Goal: Navigation & Orientation: Find specific page/section

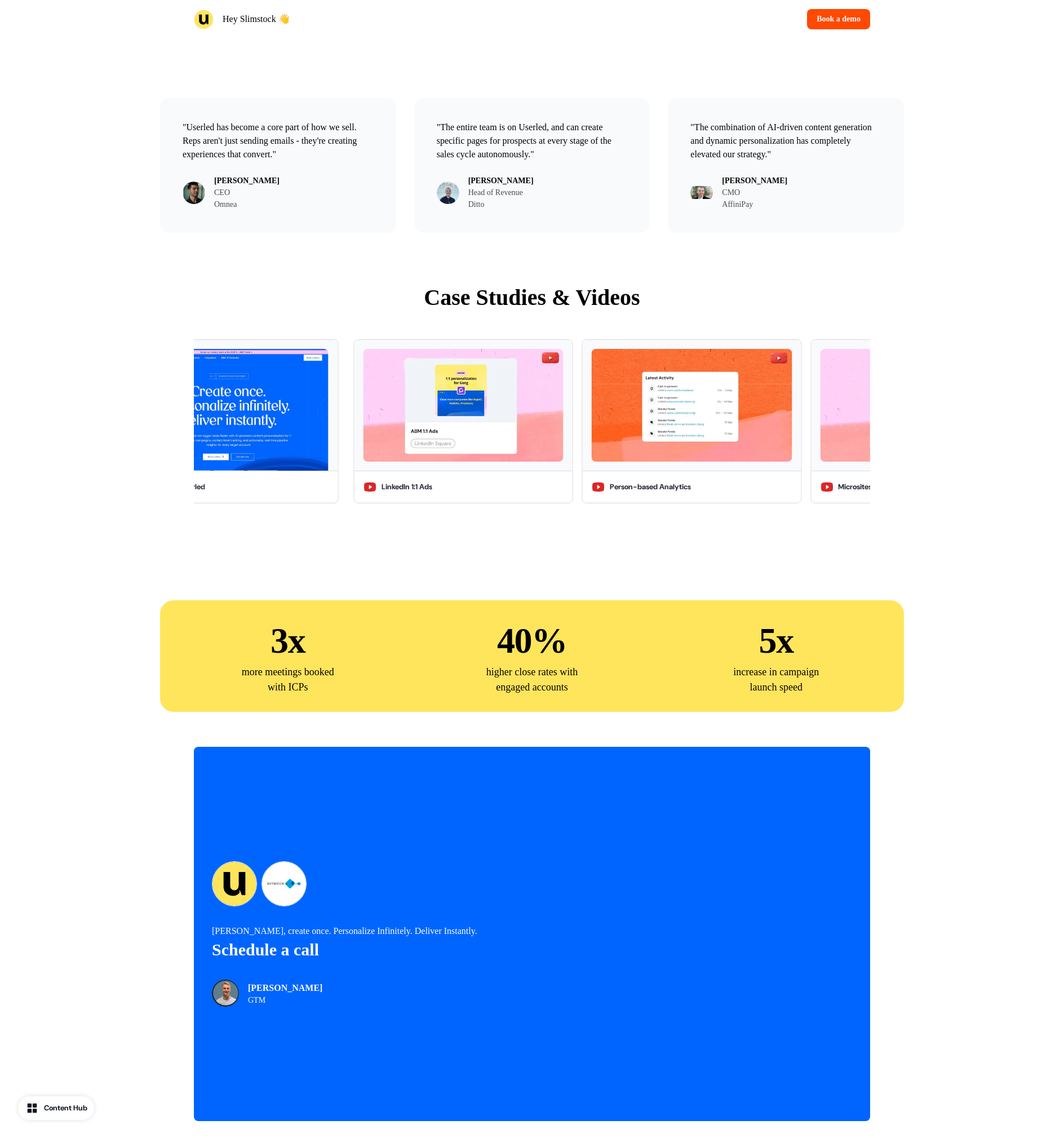
scroll to position [2454, 0]
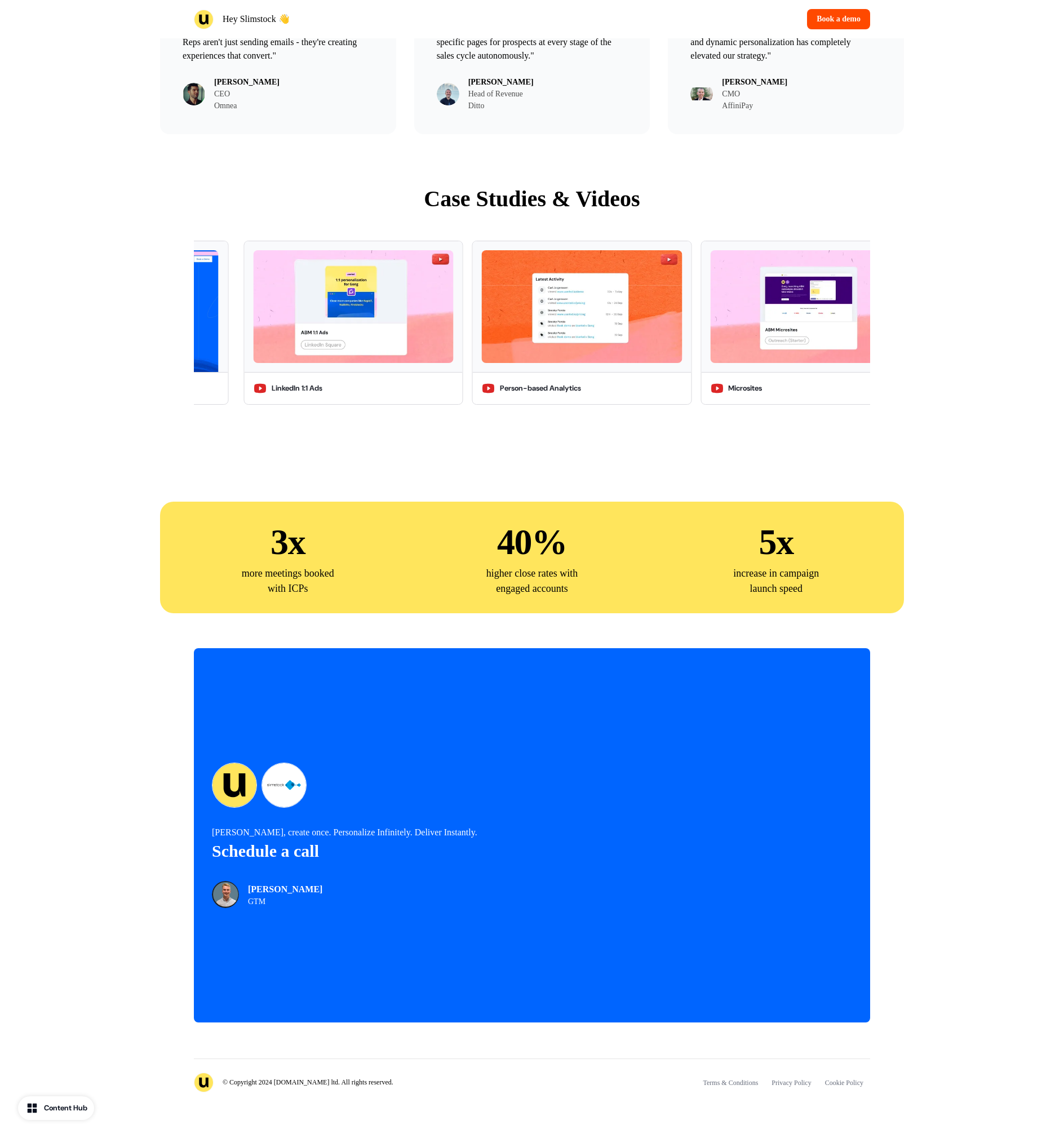
click at [199, 1085] on img at bounding box center [204, 1083] width 20 height 20
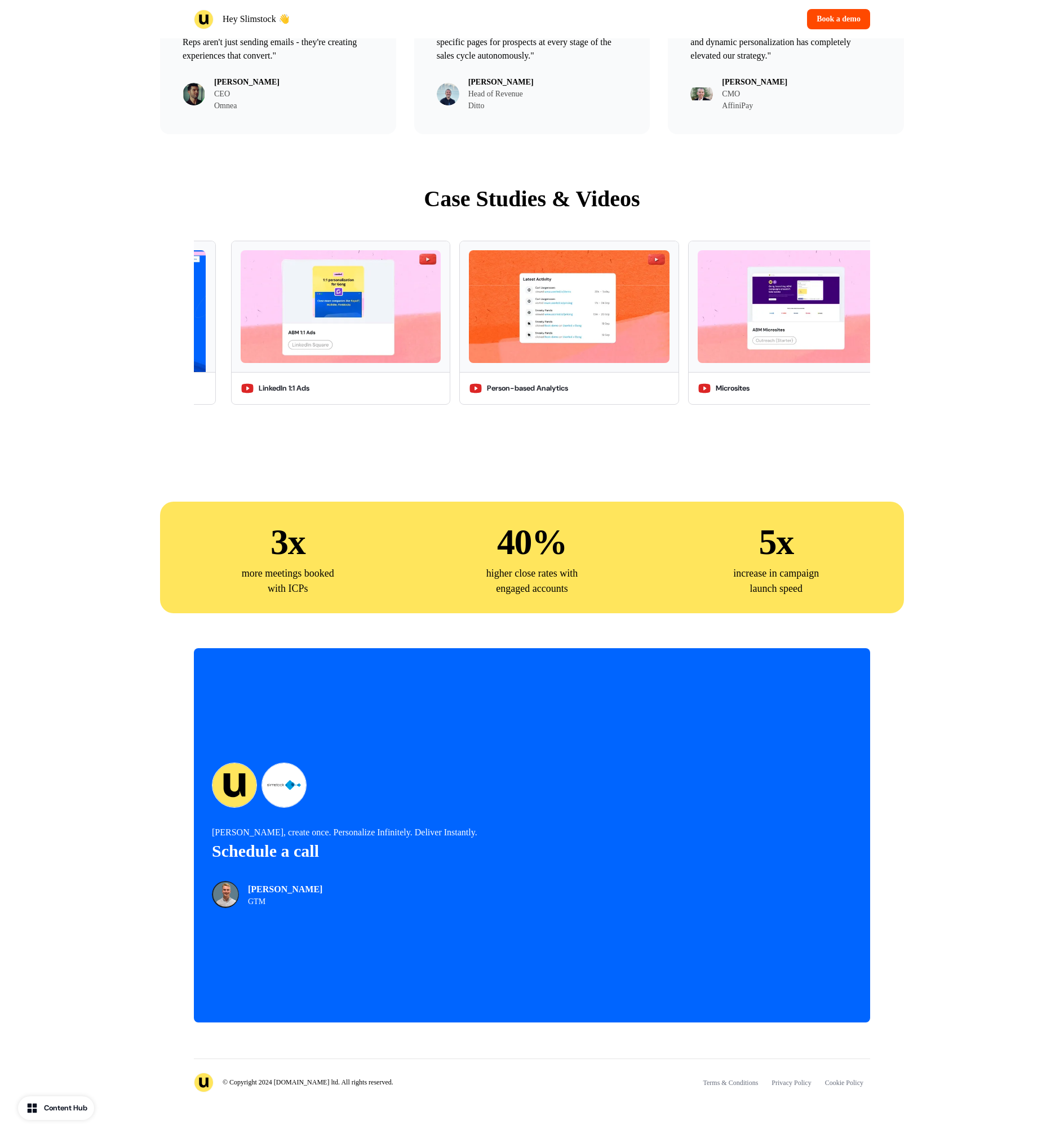
click at [204, 1085] on img at bounding box center [204, 1083] width 20 height 20
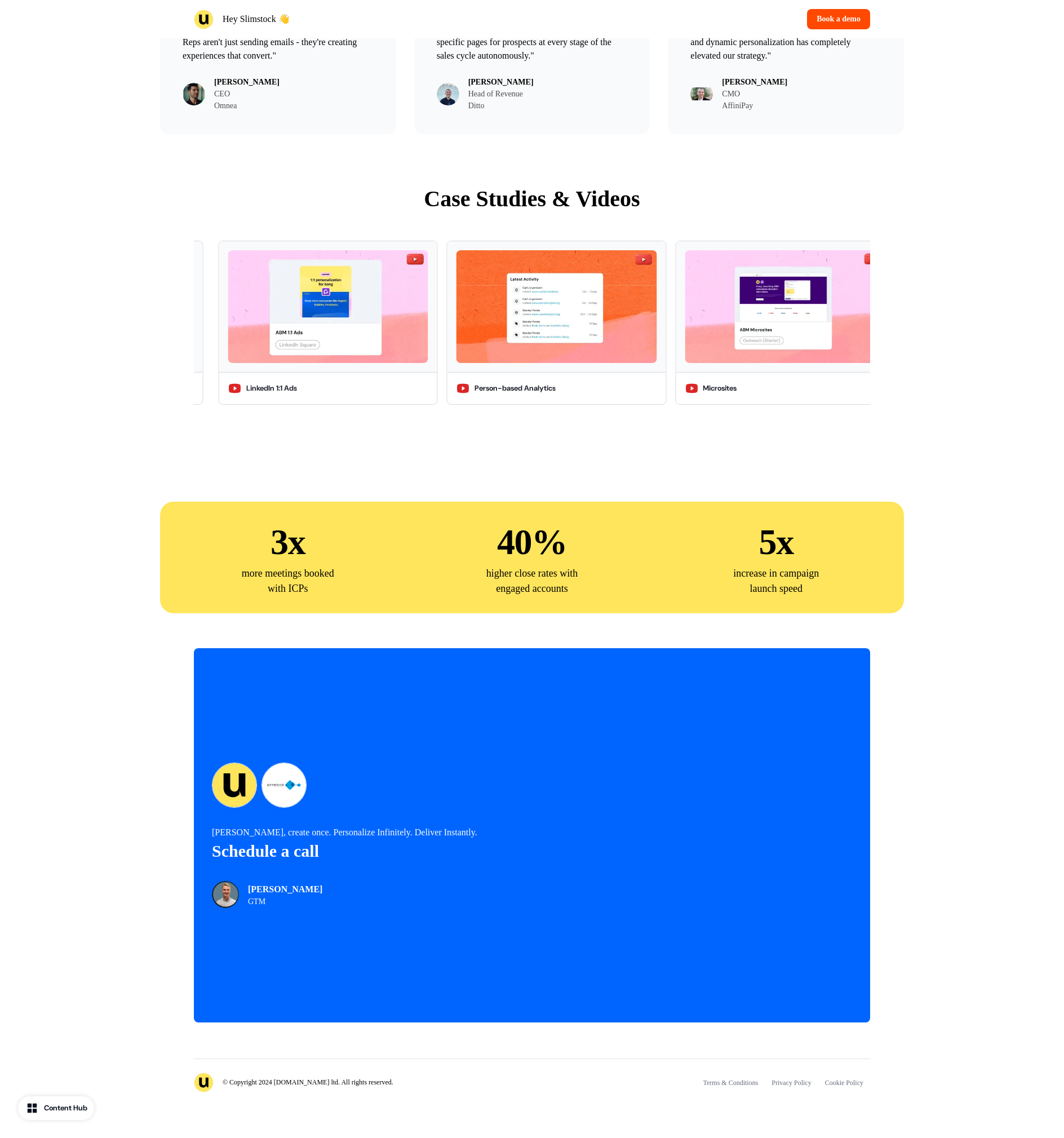
click at [204, 1085] on img at bounding box center [204, 1083] width 20 height 20
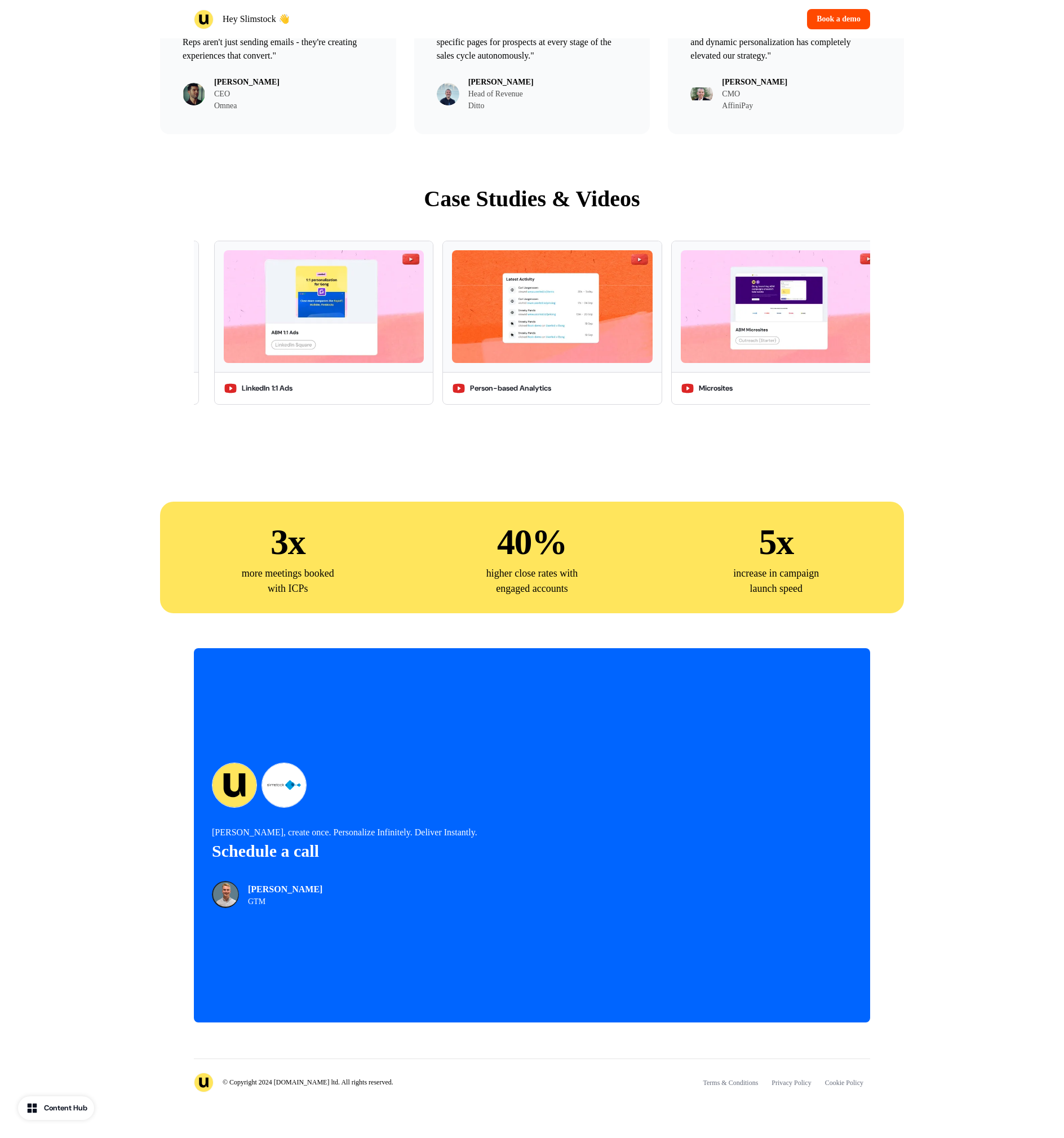
click at [204, 1085] on img at bounding box center [204, 1083] width 20 height 20
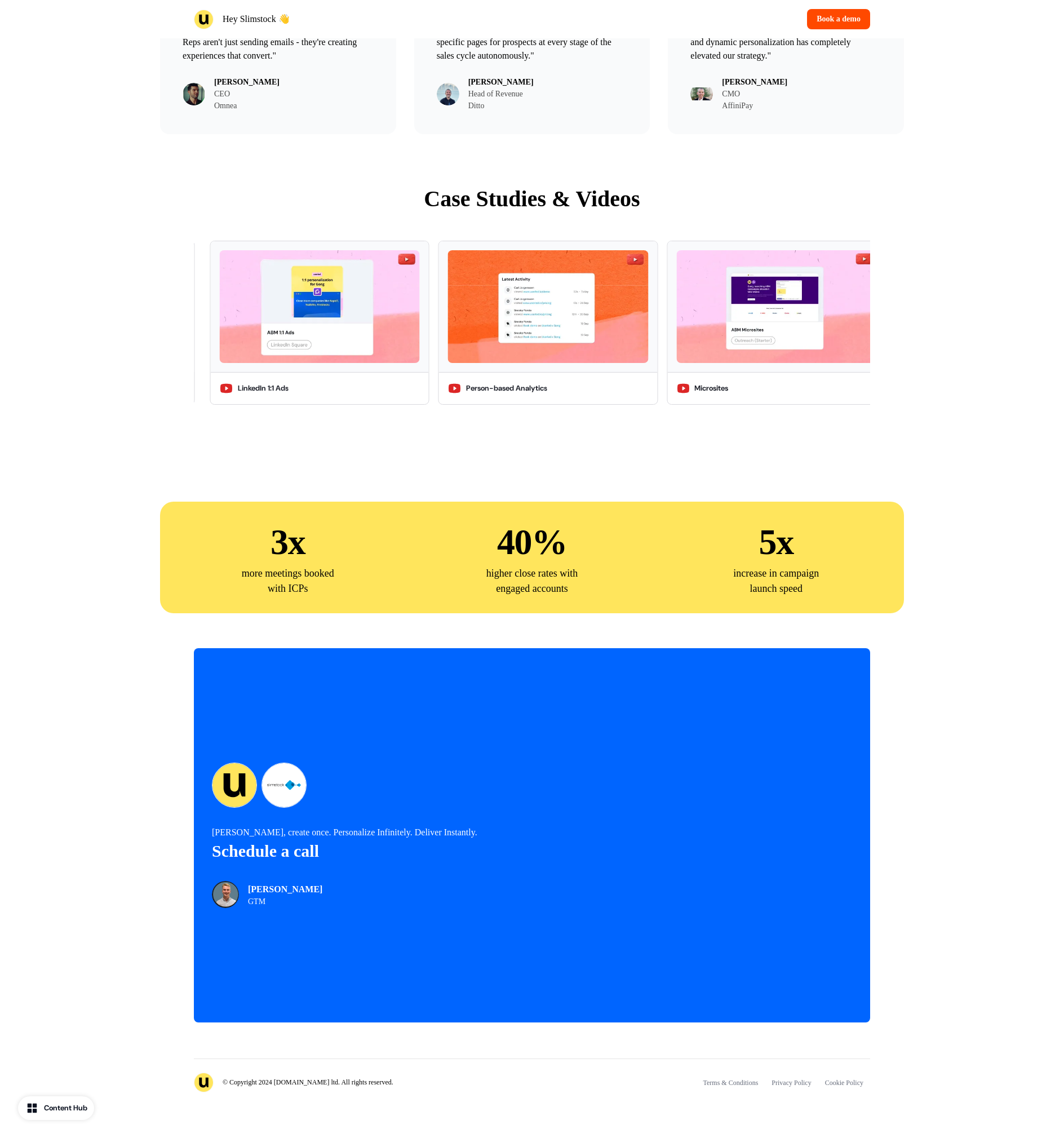
click at [204, 1085] on img at bounding box center [204, 1083] width 20 height 20
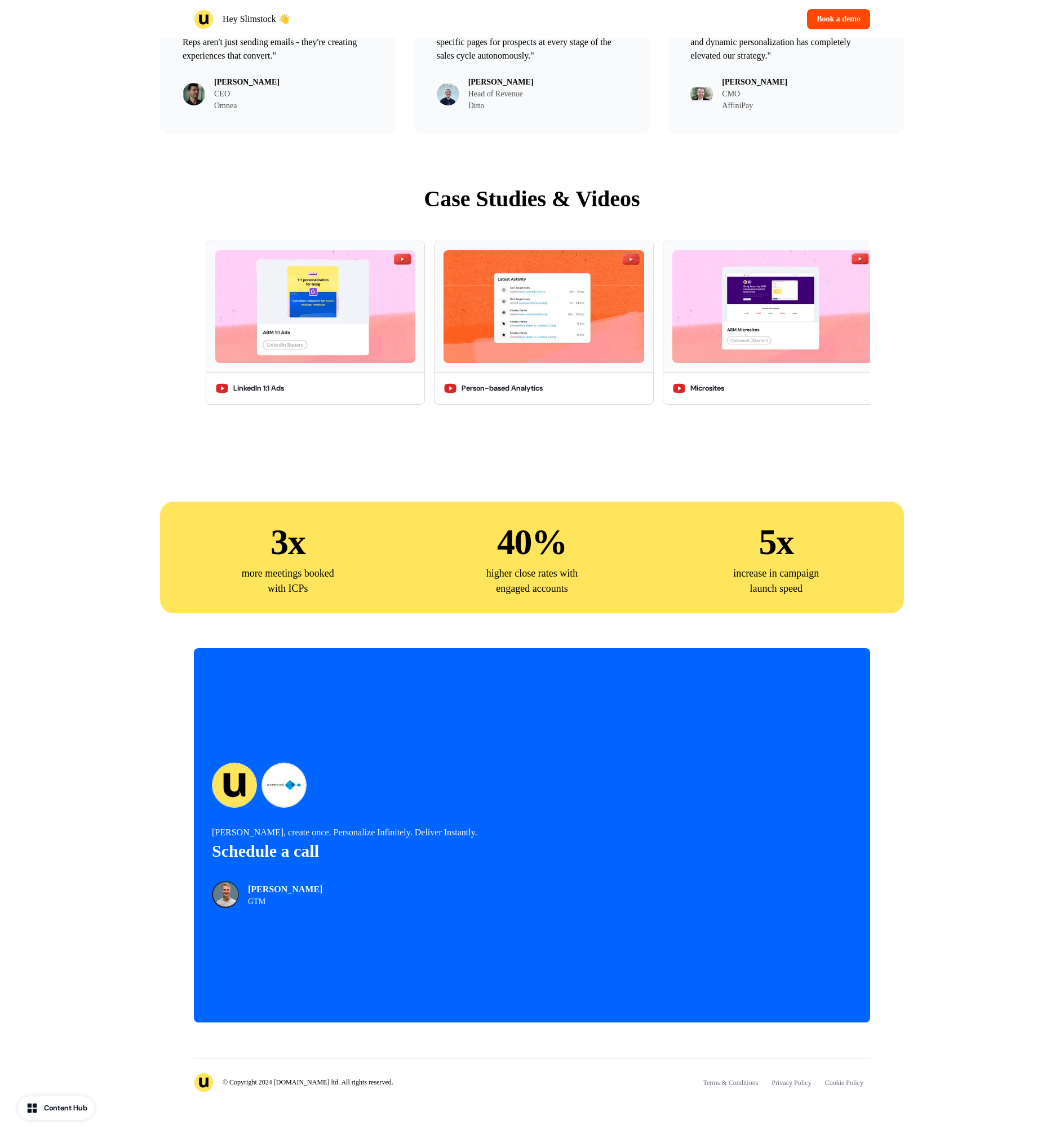
click at [204, 1085] on img at bounding box center [204, 1083] width 20 height 20
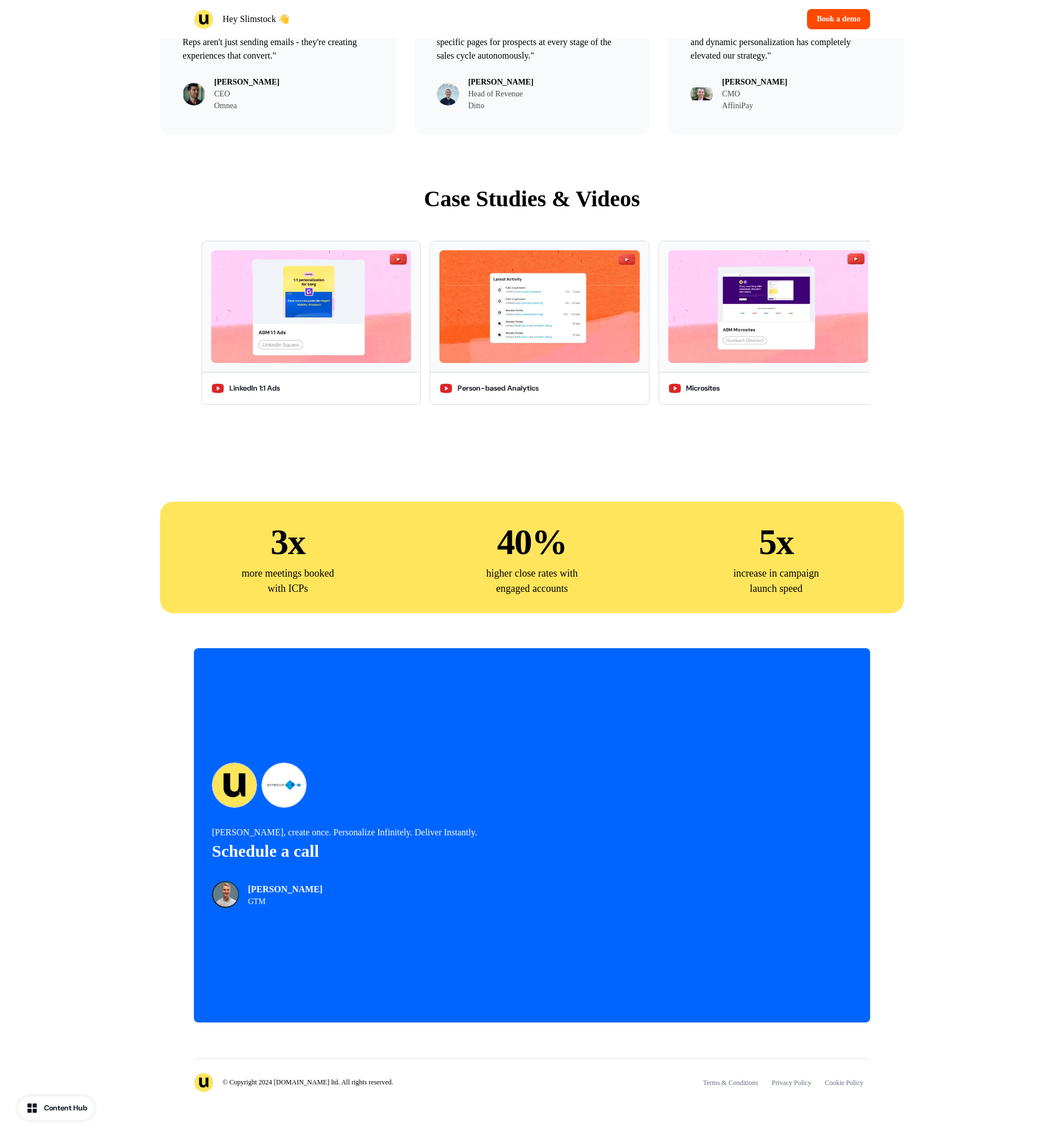
click at [204, 1085] on img at bounding box center [204, 1083] width 20 height 20
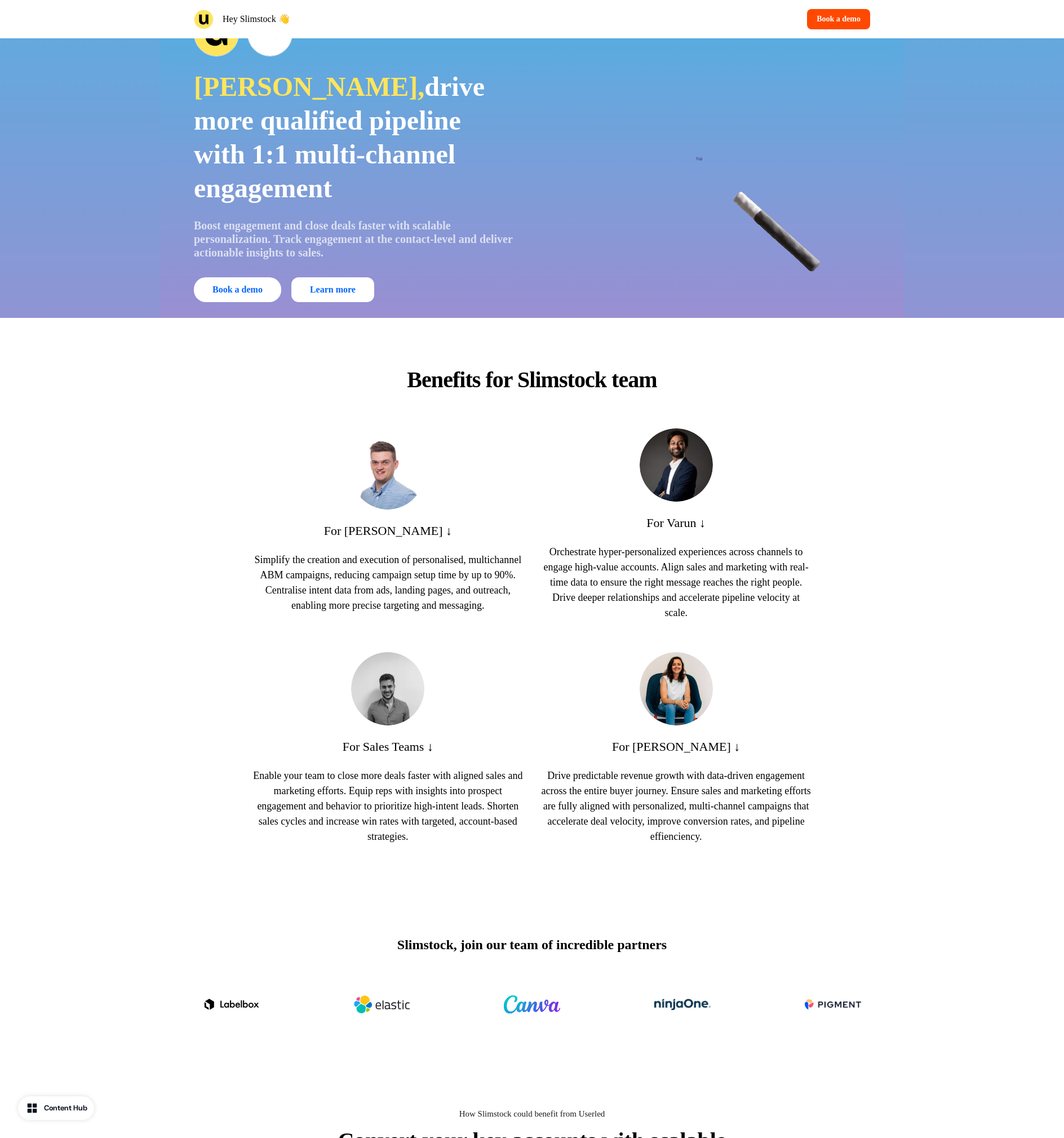
scroll to position [0, 0]
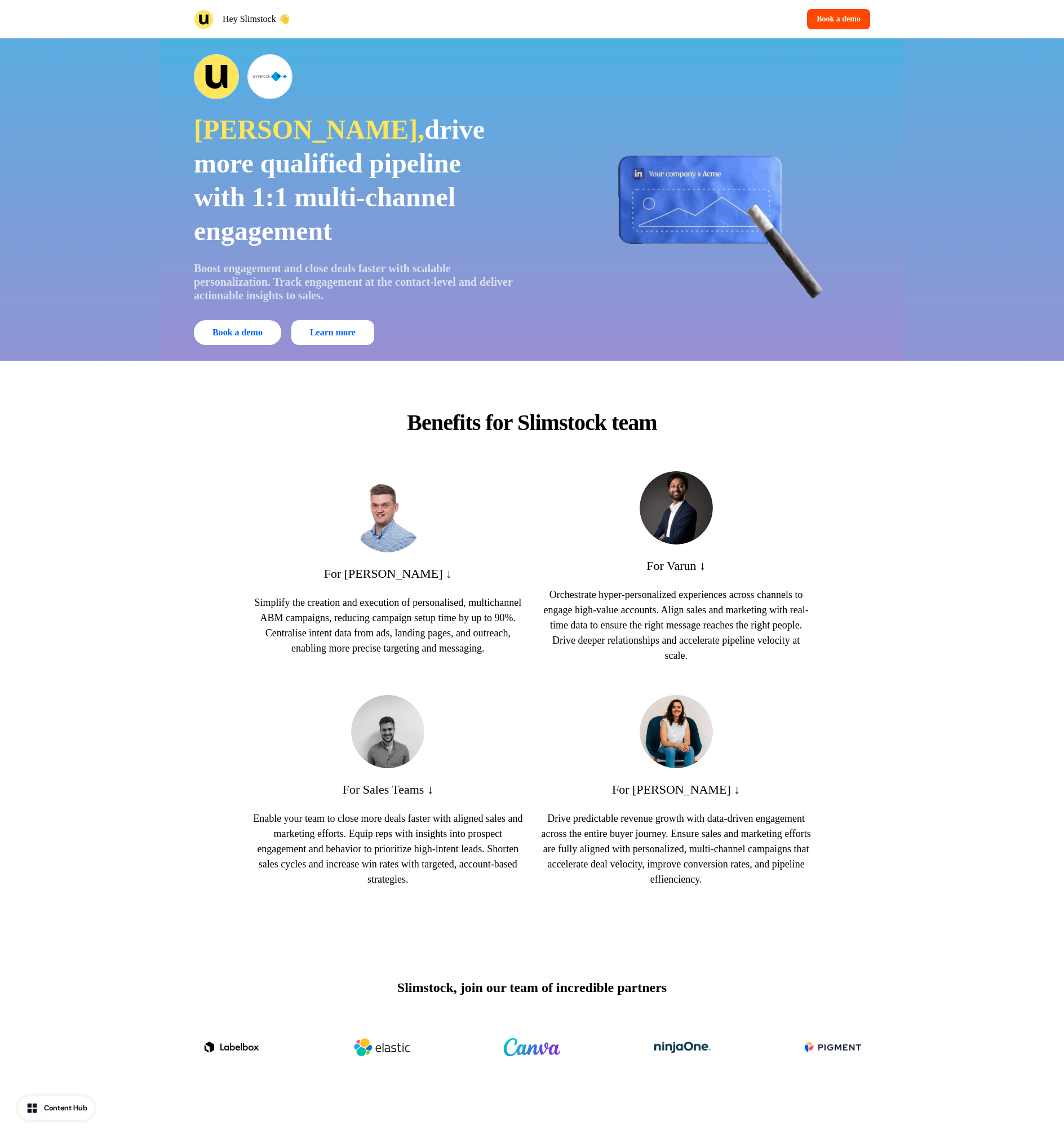
click at [206, 23] on img at bounding box center [204, 20] width 20 height 20
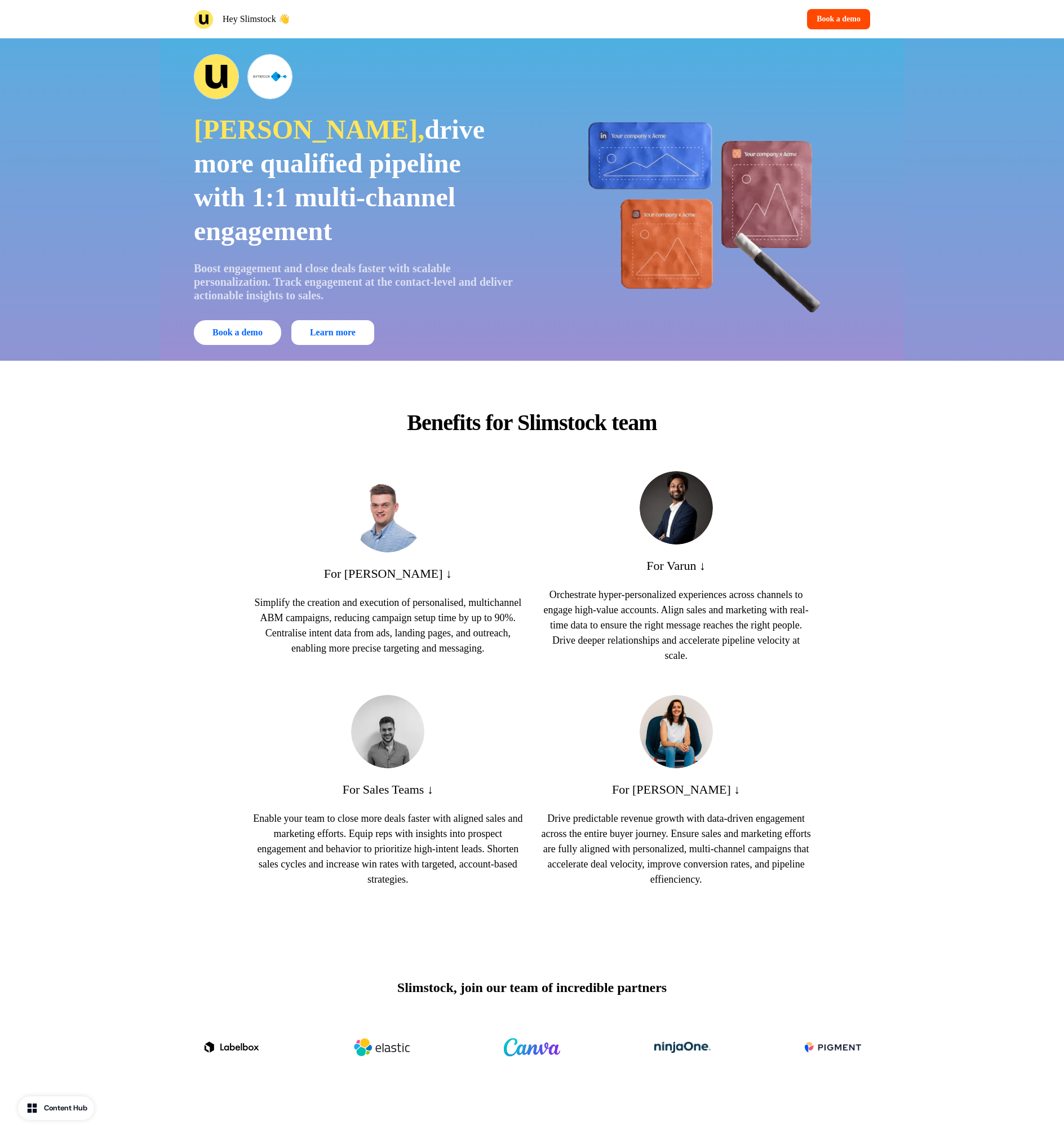
click at [204, 23] on img at bounding box center [204, 20] width 20 height 20
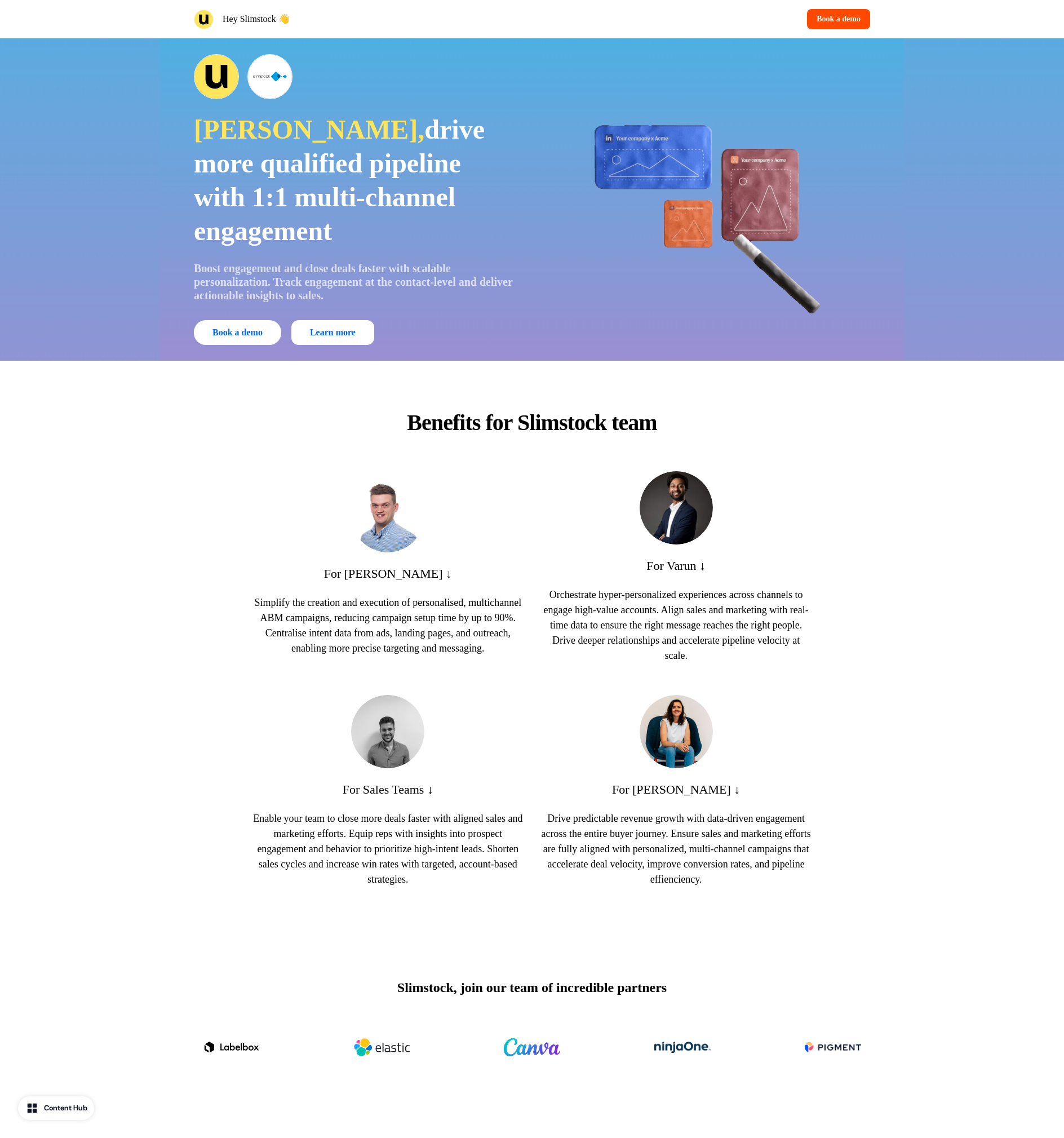
click at [204, 23] on img at bounding box center [204, 20] width 20 height 20
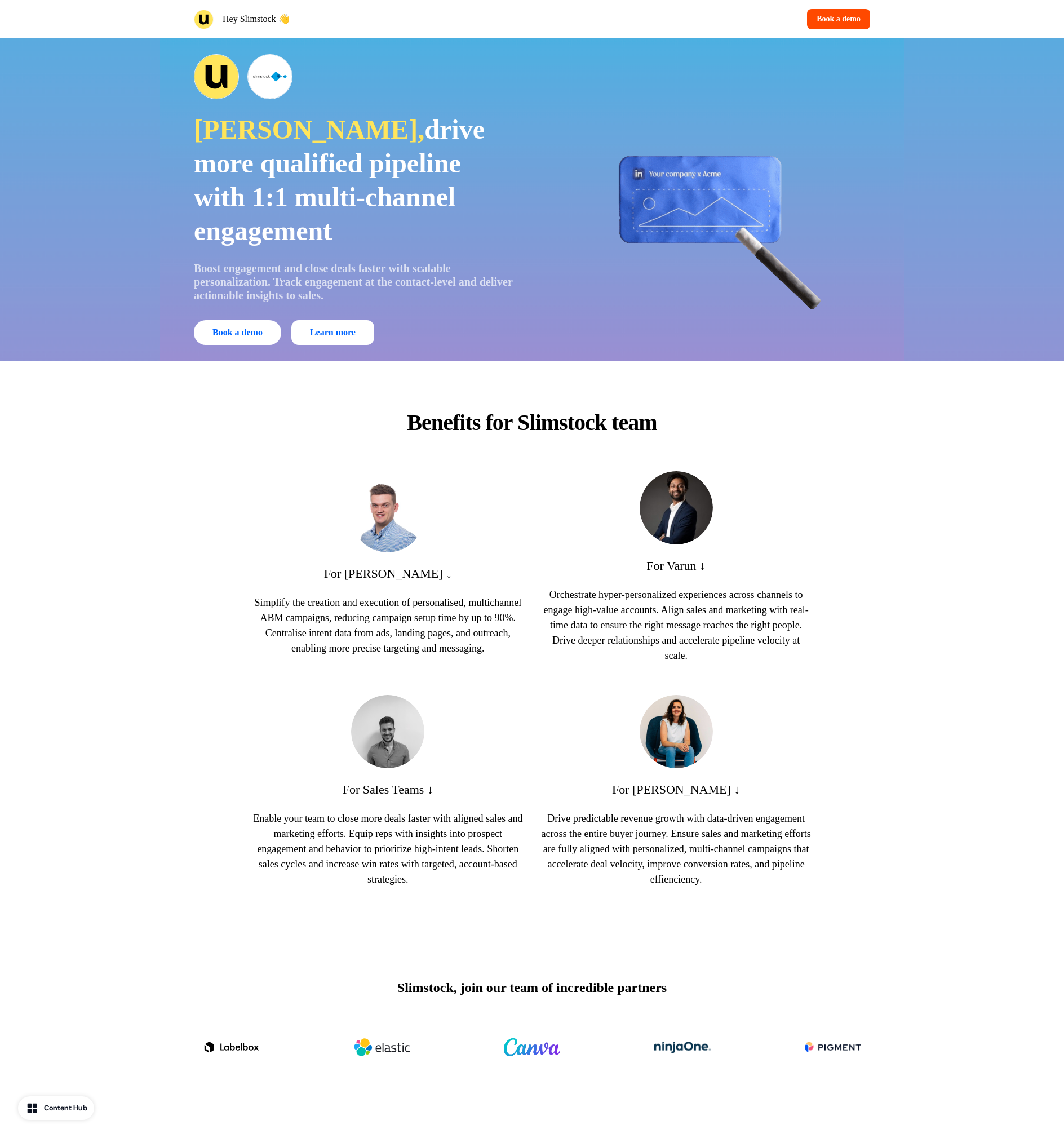
click at [204, 23] on img at bounding box center [204, 20] width 20 height 20
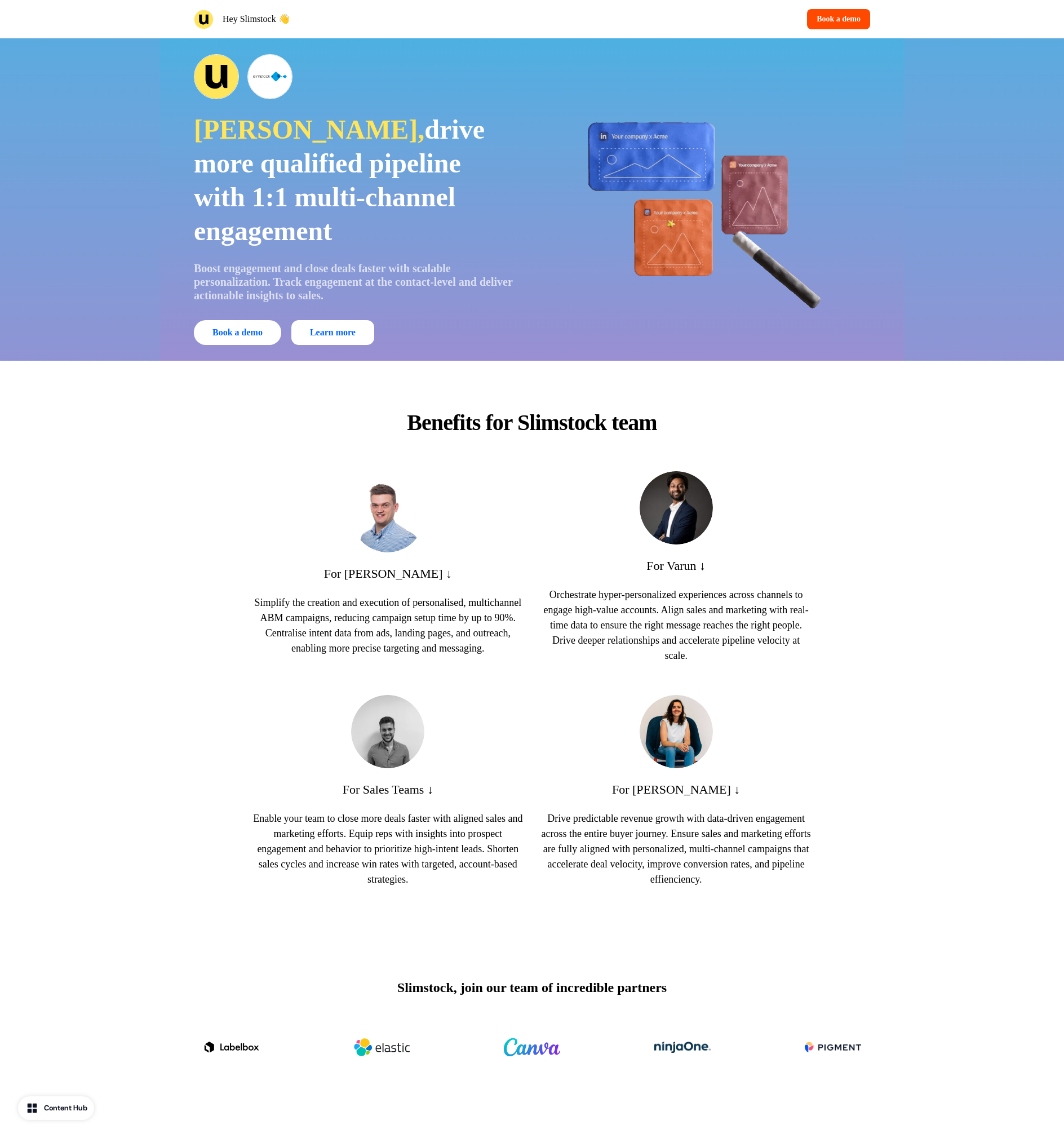
click at [204, 23] on img at bounding box center [204, 20] width 20 height 20
